Goal: Task Accomplishment & Management: Complete application form

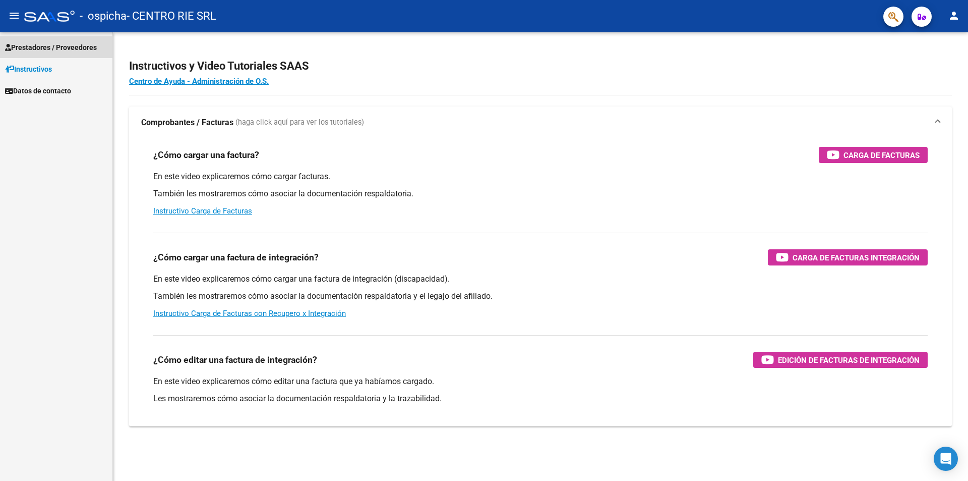
click at [75, 47] on span "Prestadores / Proveedores" at bounding box center [51, 47] width 92 height 11
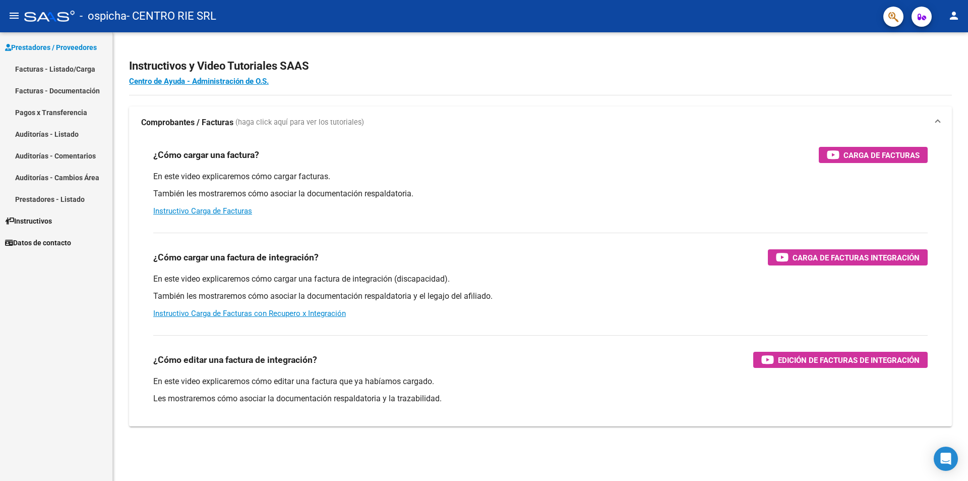
click at [58, 69] on link "Facturas - Listado/Carga" at bounding box center [56, 69] width 112 height 22
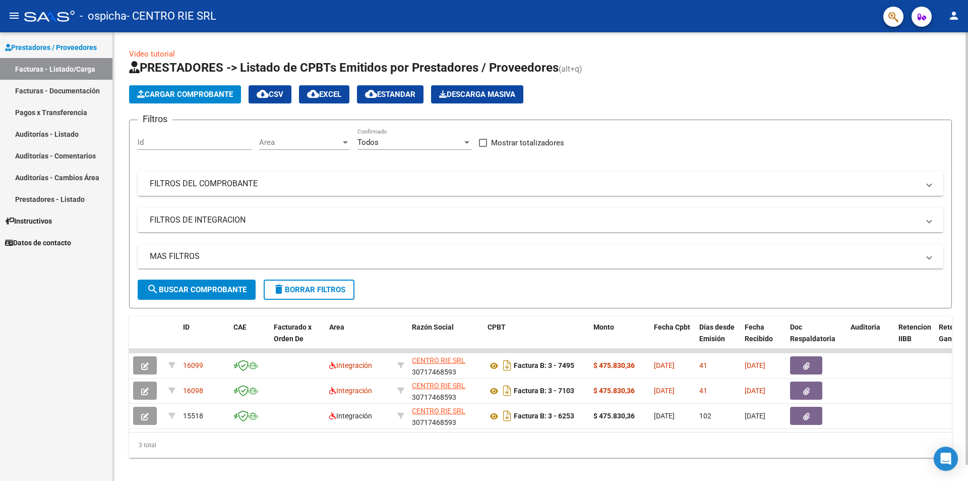
click at [186, 100] on button "Cargar Comprobante" at bounding box center [185, 94] width 112 height 18
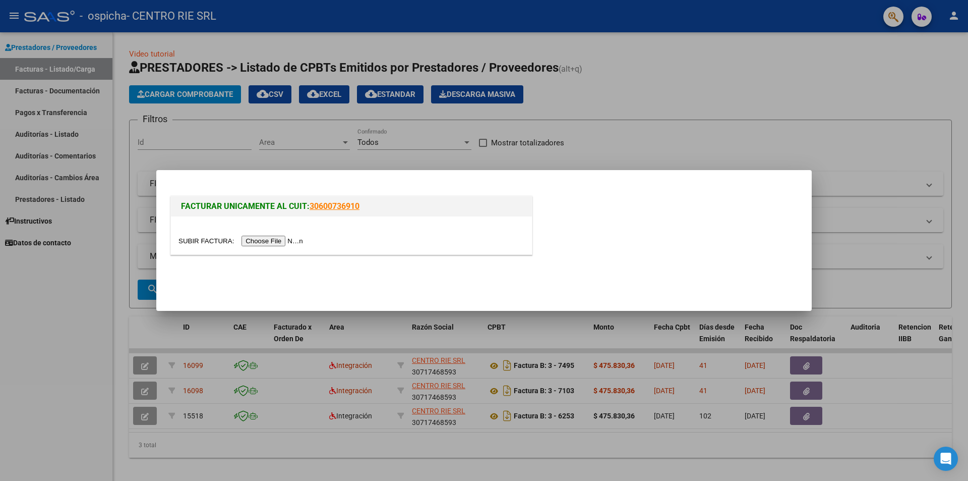
click at [279, 241] on input "file" at bounding box center [243, 241] width 128 height 11
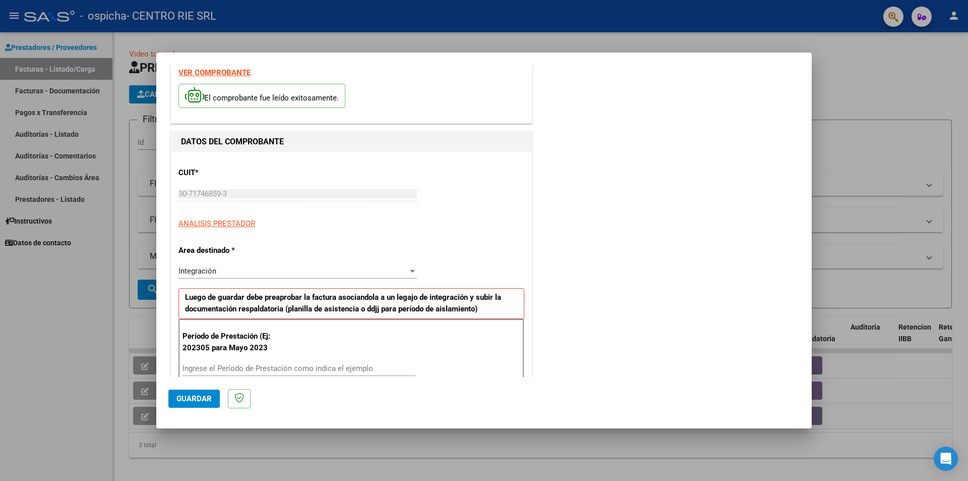
scroll to position [101, 0]
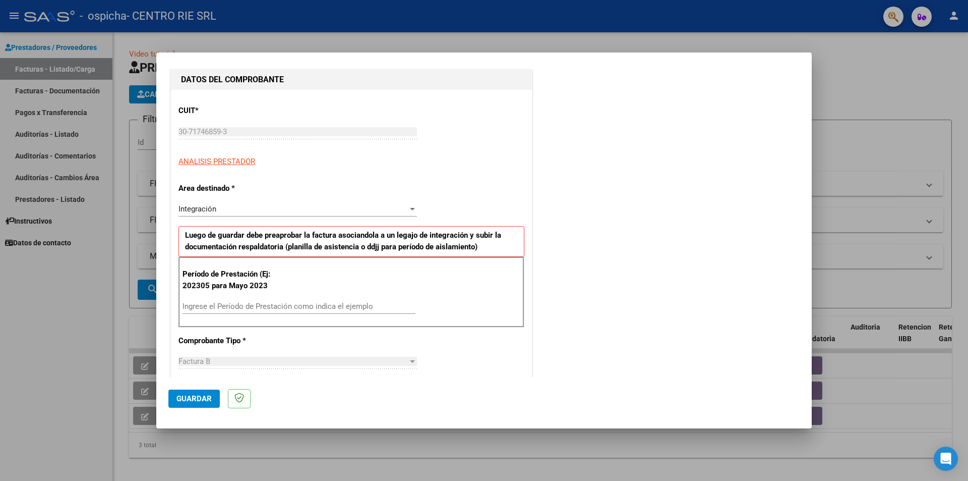
click at [262, 303] on input "Ingrese el Período de Prestación como indica el ejemplo" at bounding box center [299, 306] width 233 height 9
type input "202507"
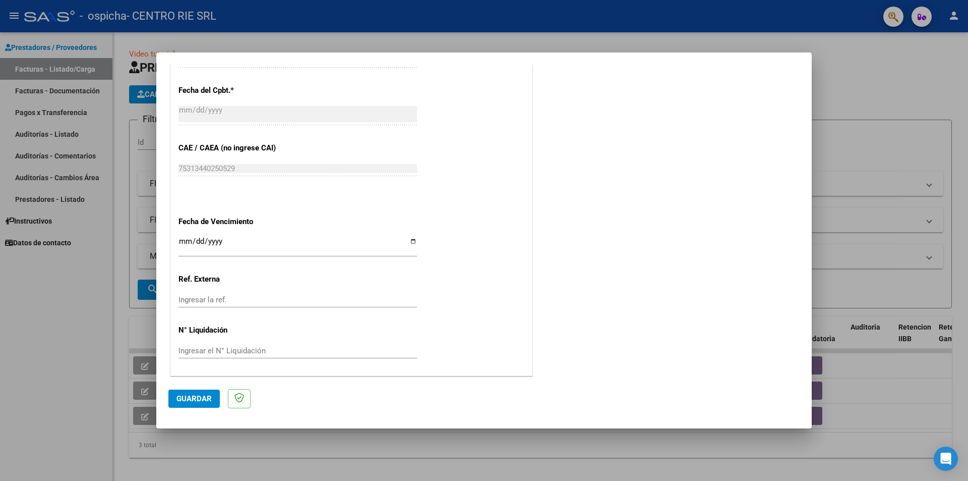
scroll to position [556, 0]
click at [409, 243] on input "Ingresar la fecha" at bounding box center [298, 244] width 239 height 16
type input "[DATE]"
click at [198, 396] on span "Guardar" at bounding box center [193, 398] width 35 height 9
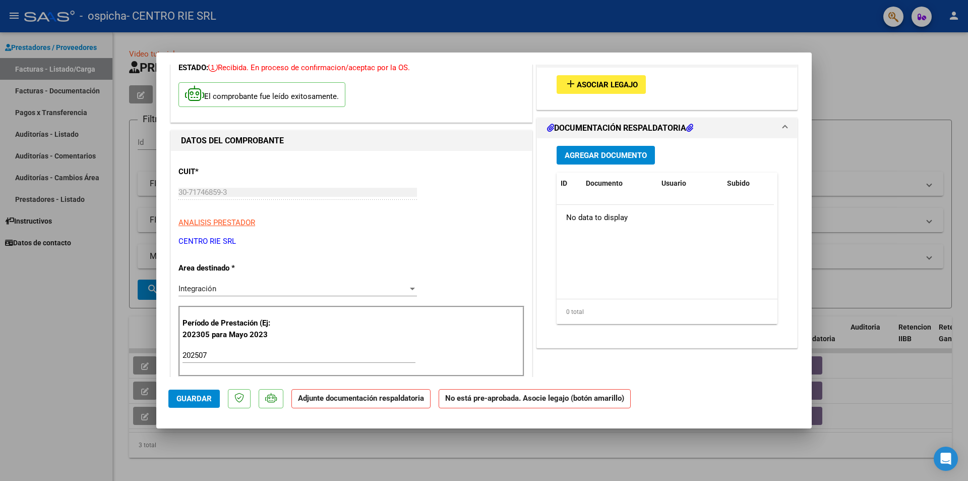
scroll to position [0, 0]
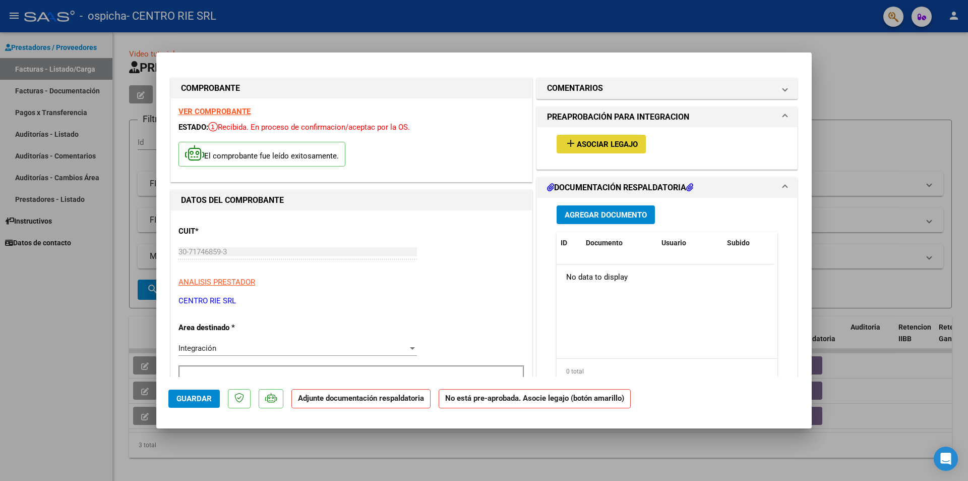
click at [585, 145] on span "Asociar Legajo" at bounding box center [607, 144] width 61 height 9
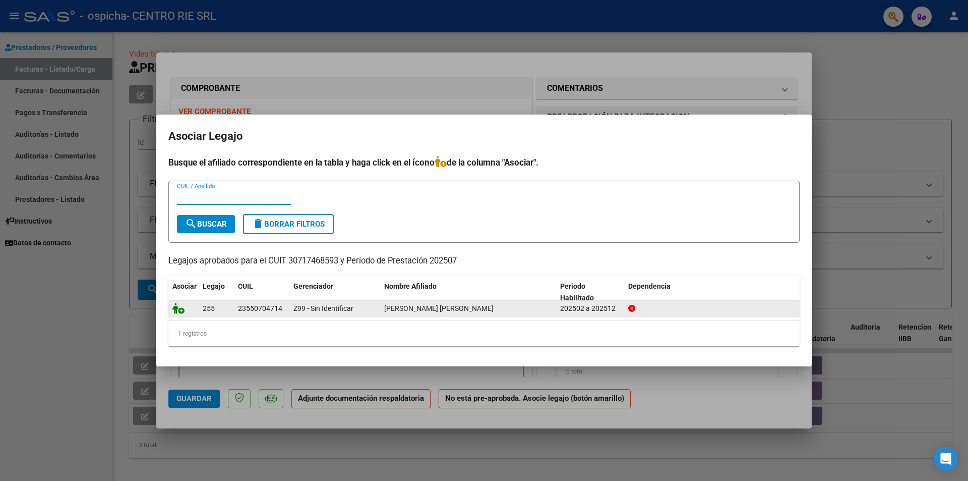
click at [182, 312] on icon at bounding box center [178, 308] width 12 height 11
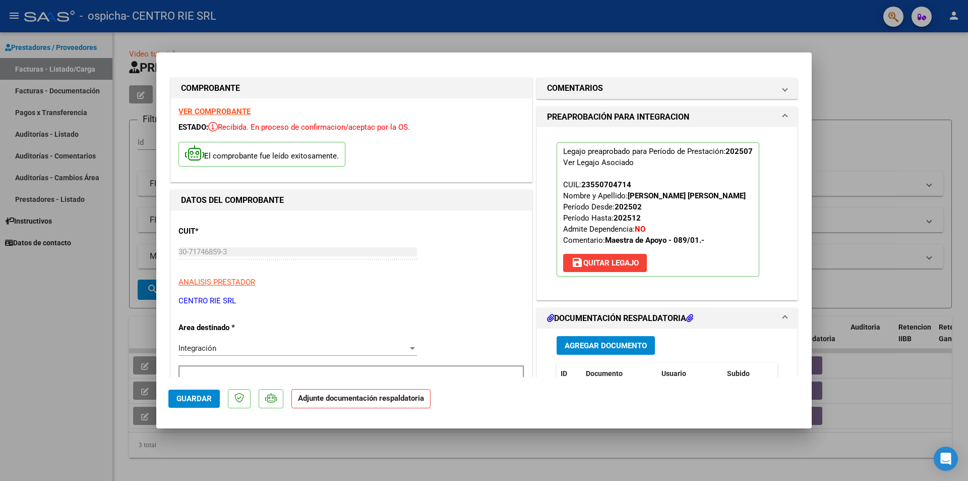
click at [590, 338] on button "Agregar Documento" at bounding box center [606, 345] width 98 height 19
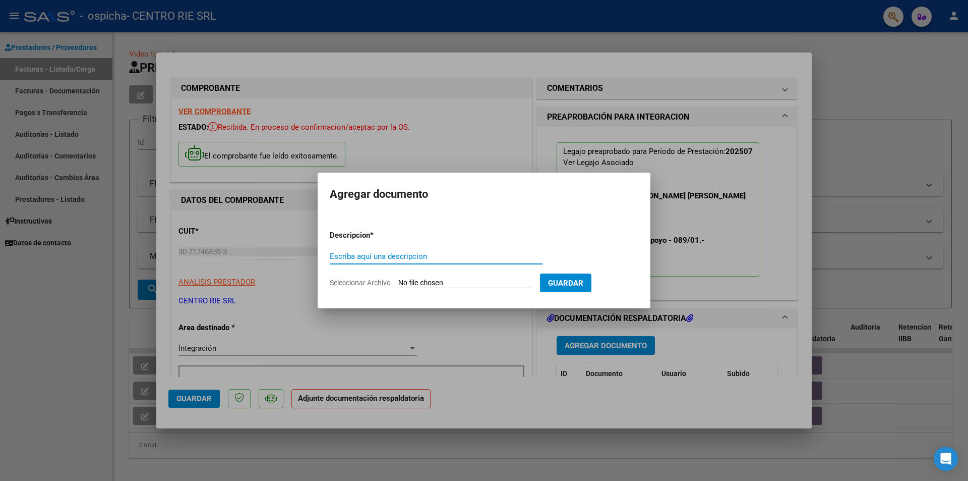
click at [440, 252] on input "Escriba aquí una descripcion" at bounding box center [436, 256] width 213 height 9
type input "Planilla de asistencia"
click at [375, 282] on span "Seleccionar Archivo" at bounding box center [360, 282] width 61 height 8
click at [398, 282] on input "Seleccionar Archivo" at bounding box center [465, 283] width 134 height 10
type input "C:\fakepath\2321 - [PERSON_NAME] [PERSON_NAME].pdf"
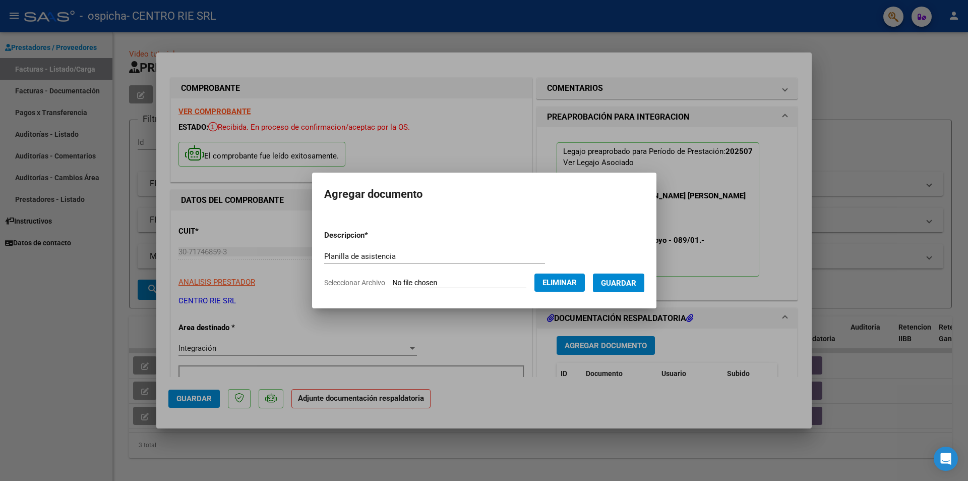
click at [634, 276] on button "Guardar" at bounding box center [618, 282] width 51 height 19
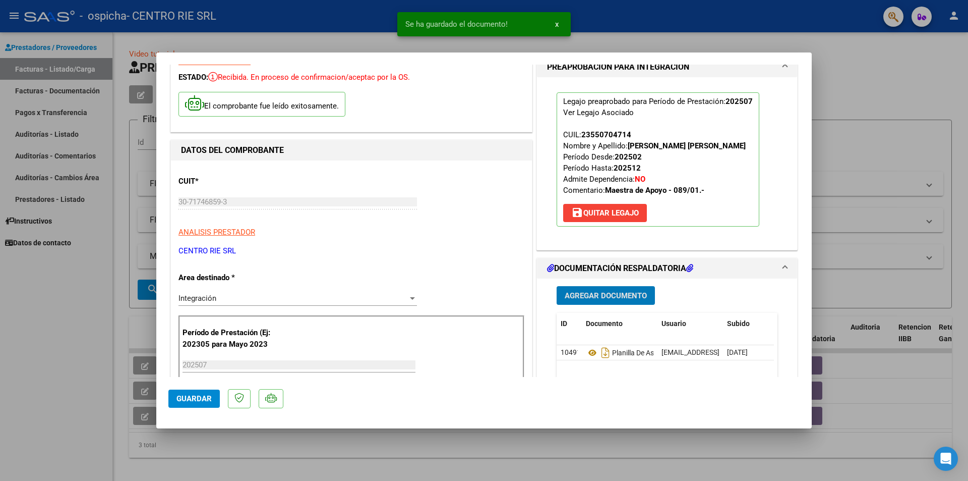
scroll to position [50, 0]
click at [207, 395] on span "Guardar" at bounding box center [193, 398] width 35 height 9
click at [34, 295] on div at bounding box center [484, 240] width 968 height 481
type input "$ 0,00"
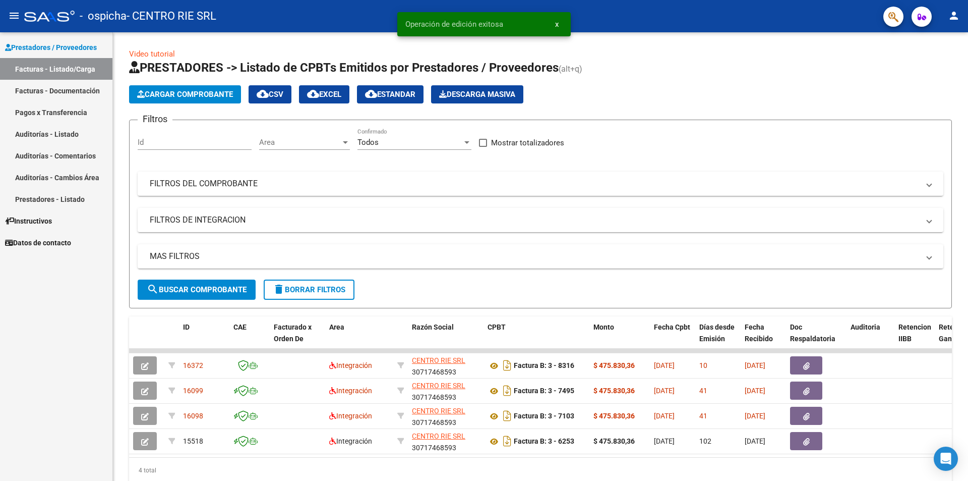
click at [953, 17] on mat-icon "person" at bounding box center [954, 16] width 12 height 12
click at [942, 62] on button "exit_to_app Salir" at bounding box center [934, 66] width 62 height 24
